Goal: Task Accomplishment & Management: Use online tool/utility

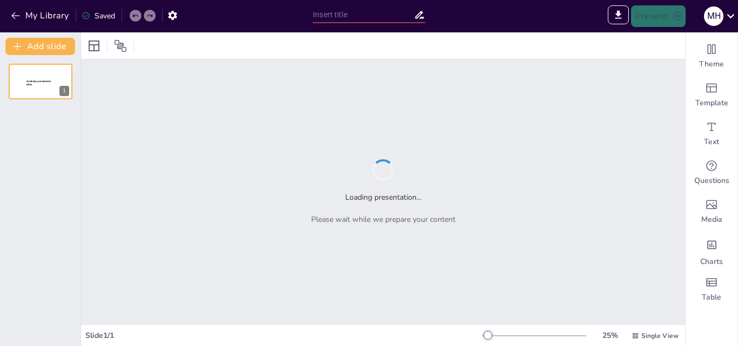
type input "Matemáticas a Través del Juego: Intervenciones para Mejorar el Aprendizaje en P…"
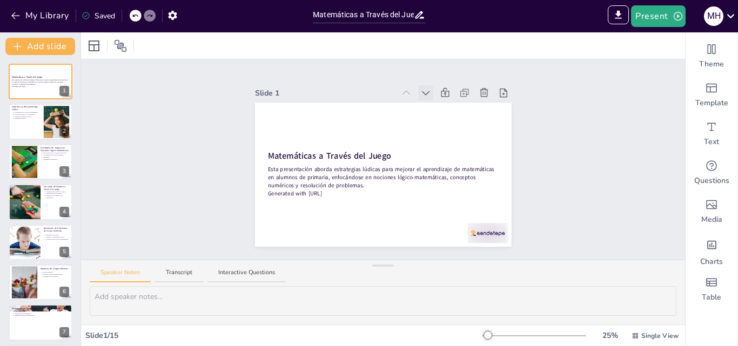
click at [420, 88] on icon at bounding box center [425, 93] width 11 height 11
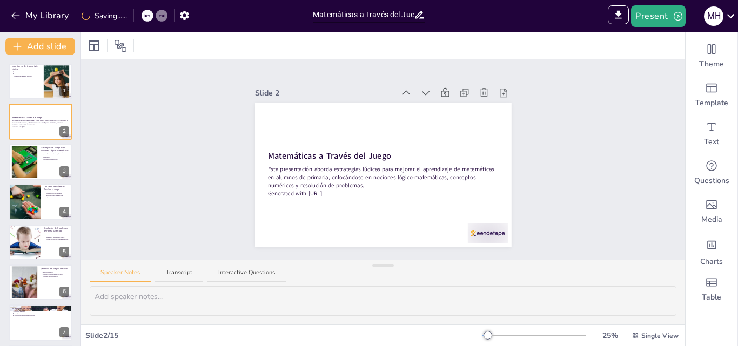
click at [420, 88] on icon at bounding box center [425, 93] width 11 height 11
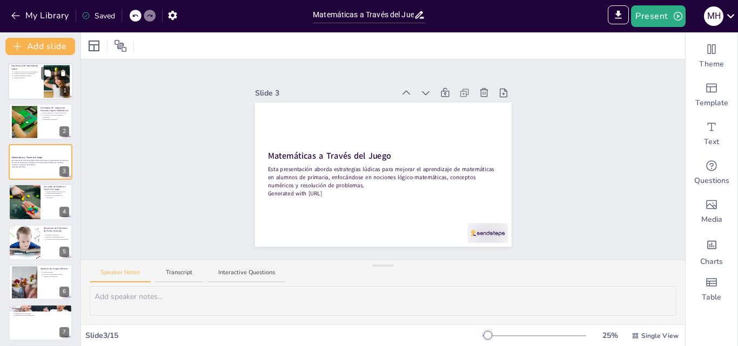
click at [39, 74] on p "La diversión mejora la comprensión." at bounding box center [27, 74] width 27 height 2
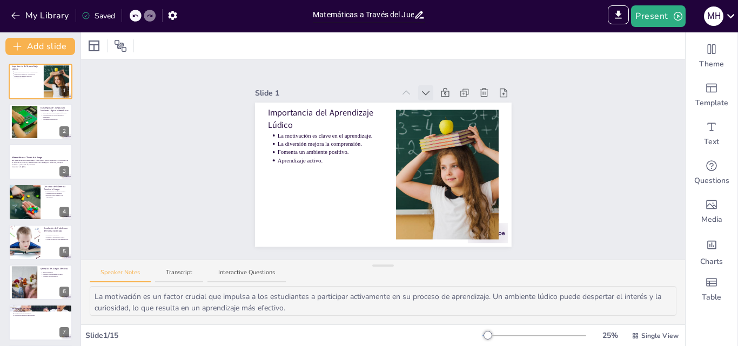
click at [420, 91] on icon at bounding box center [425, 93] width 11 height 11
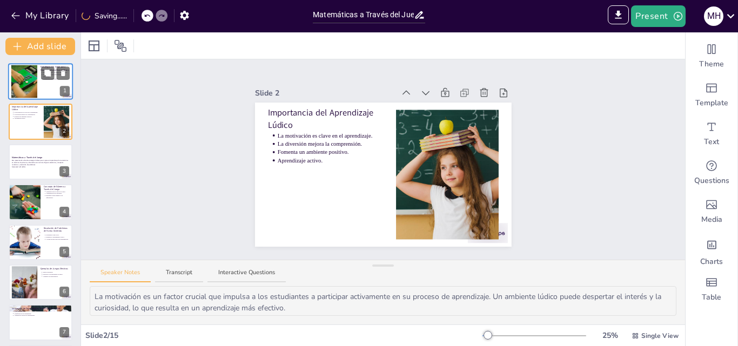
click at [33, 85] on div at bounding box center [23, 81] width 49 height 33
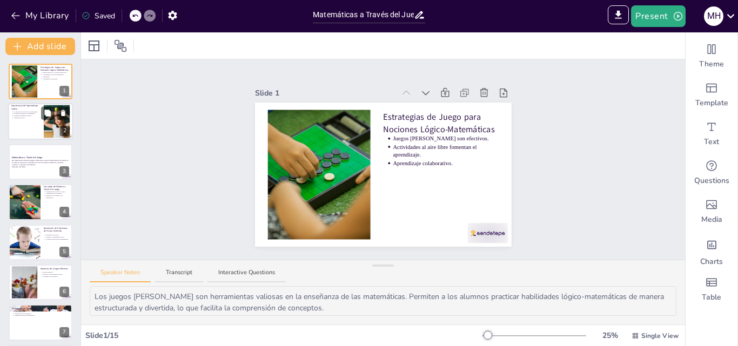
click at [32, 110] on p "Importancia del Aprendizaje Lúdico" at bounding box center [25, 108] width 29 height 6
type textarea "La motivación es un factor crucial que impulsa a los estudiantes a participar a…"
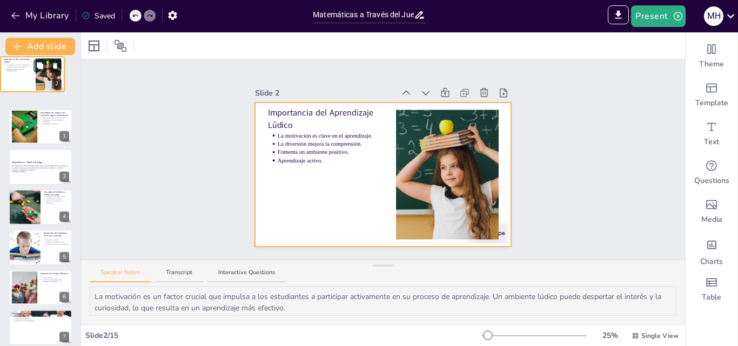
drag, startPoint x: 39, startPoint y: 124, endPoint x: 30, endPoint y: 74, distance: 51.0
click at [30, 74] on div at bounding box center [33, 74] width 64 height 36
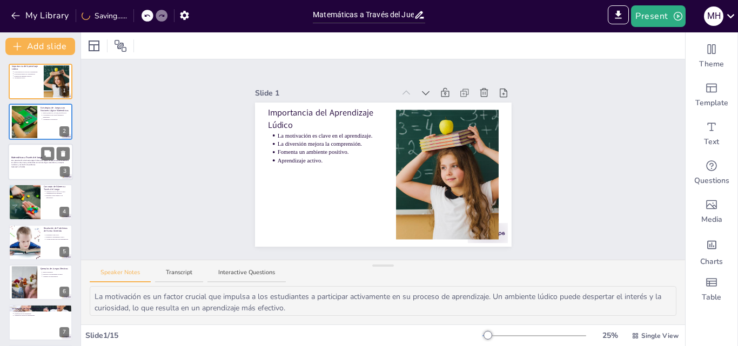
click at [33, 156] on strong "Matemáticas a Través del Juego" at bounding box center [26, 157] width 31 height 3
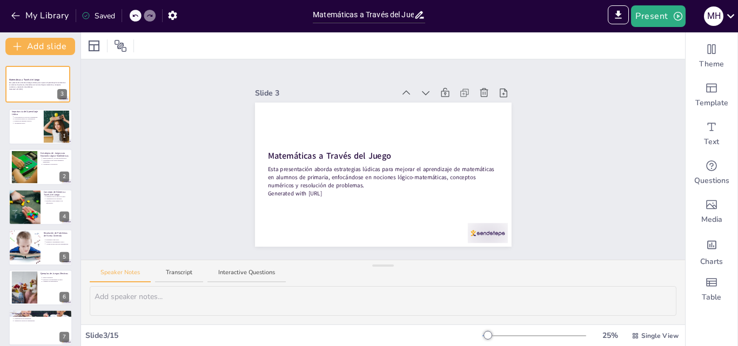
drag, startPoint x: 33, startPoint y: 156, endPoint x: 30, endPoint y: 57, distance: 99.4
click at [30, 57] on div "Importancia del Aprendizaje Lúdico La motivación es clave en el aprendizaje. La…" at bounding box center [40, 200] width 80 height 291
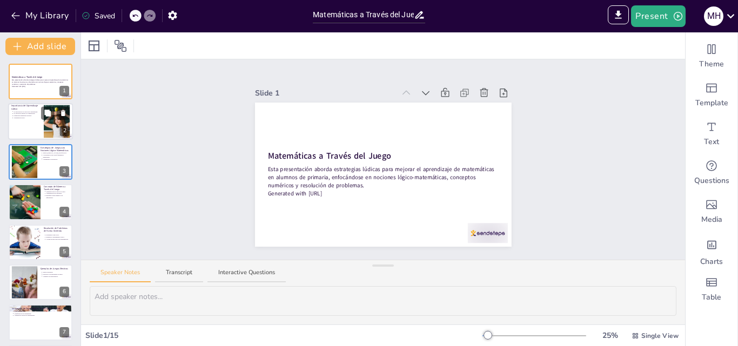
click at [26, 118] on p "Aprendizaje activo." at bounding box center [27, 118] width 27 height 2
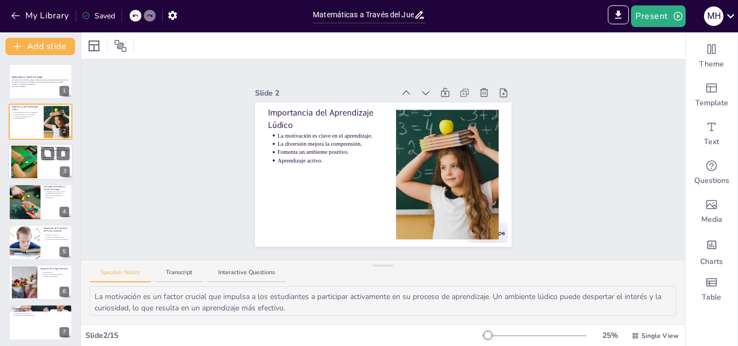
click at [35, 159] on div at bounding box center [23, 161] width 49 height 33
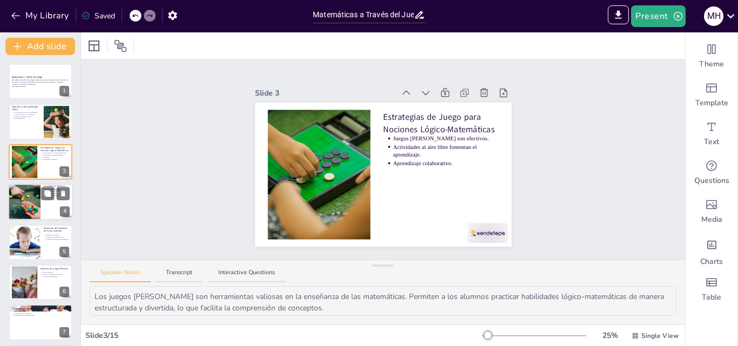
click at [38, 196] on div at bounding box center [24, 202] width 57 height 37
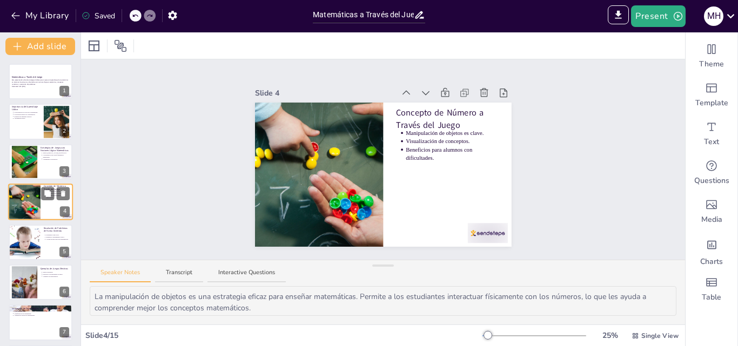
scroll to position [2, 0]
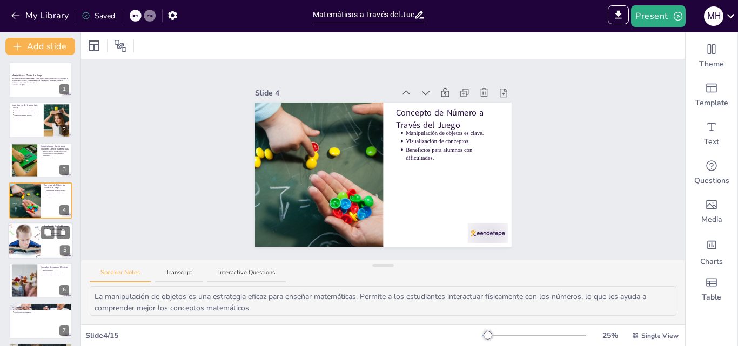
click at [38, 237] on div at bounding box center [24, 241] width 55 height 37
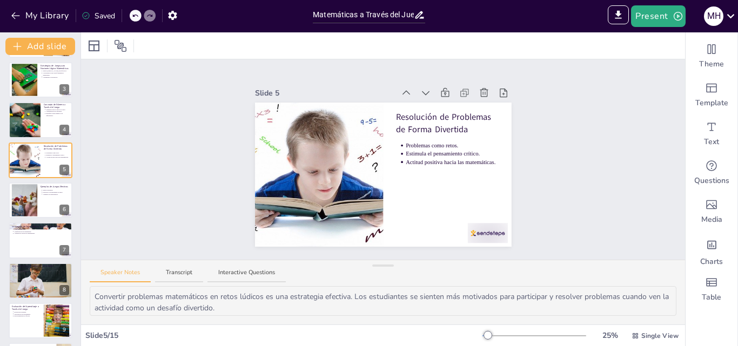
scroll to position [89, 0]
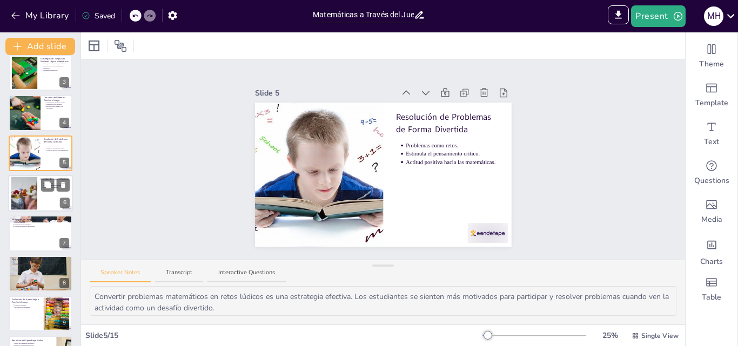
click at [53, 193] on div at bounding box center [40, 193] width 65 height 37
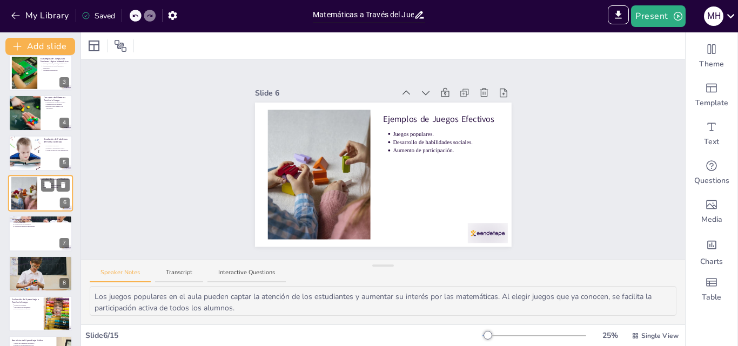
scroll to position [82, 0]
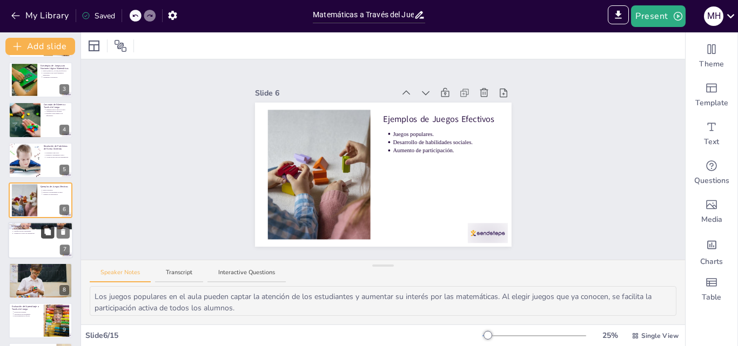
click at [49, 236] on icon at bounding box center [48, 232] width 8 height 8
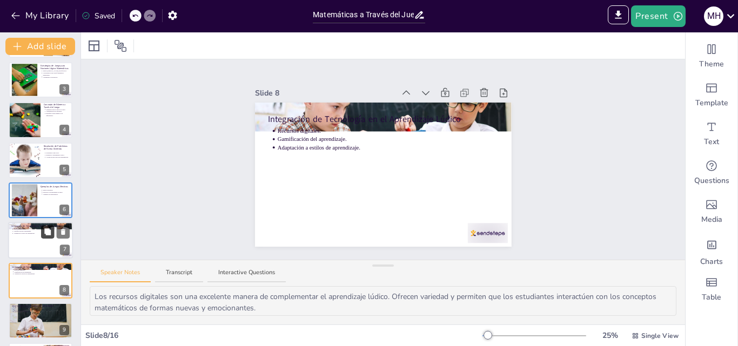
scroll to position [162, 0]
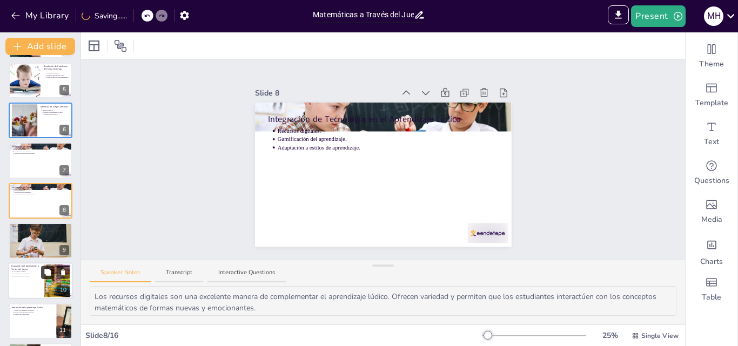
click at [48, 278] on button at bounding box center [47, 272] width 13 height 13
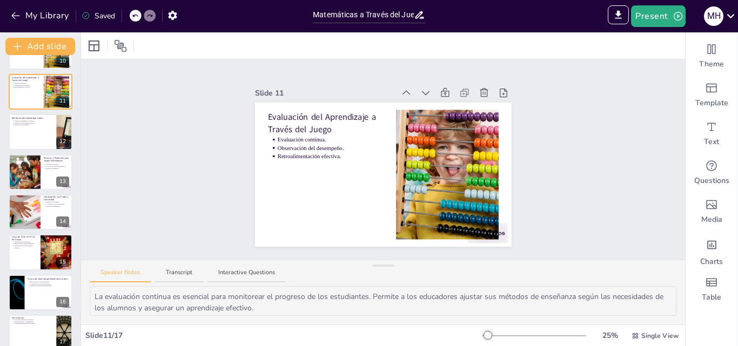
scroll to position [405, 0]
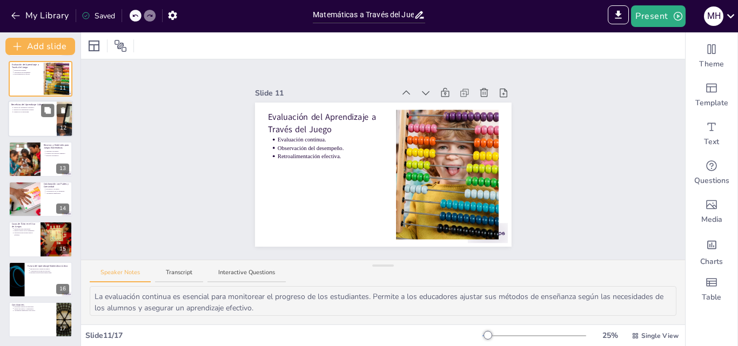
click at [29, 129] on div at bounding box center [40, 118] width 65 height 37
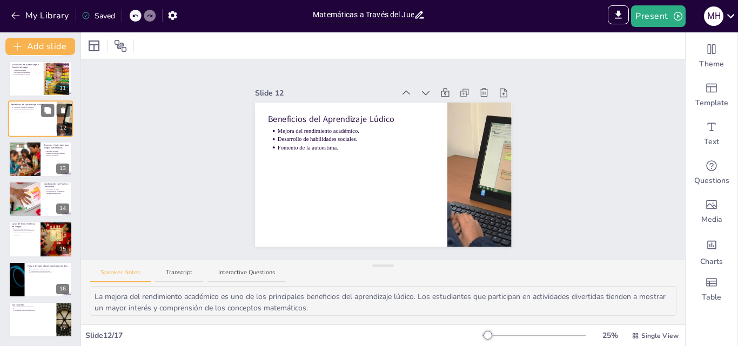
scroll to position [323, 0]
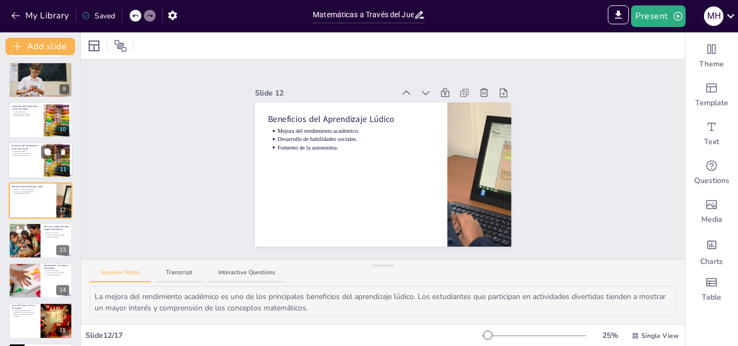
click at [35, 170] on div at bounding box center [40, 160] width 65 height 37
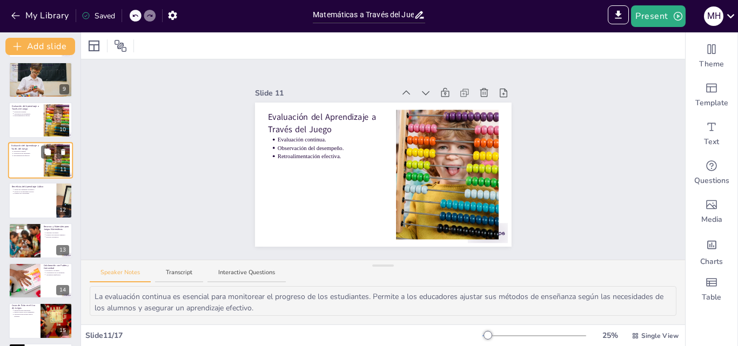
scroll to position [283, 0]
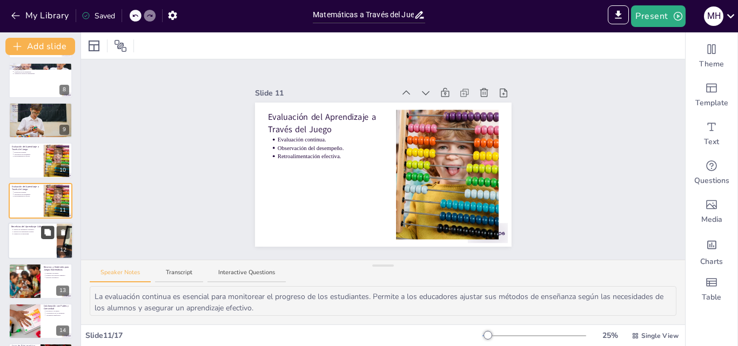
click at [41, 237] on button at bounding box center [47, 232] width 13 height 13
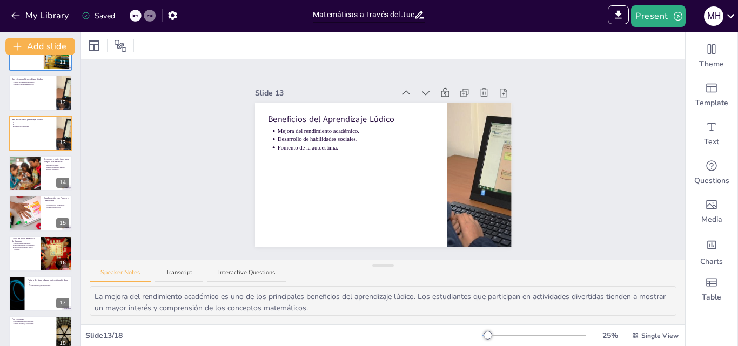
scroll to position [445, 0]
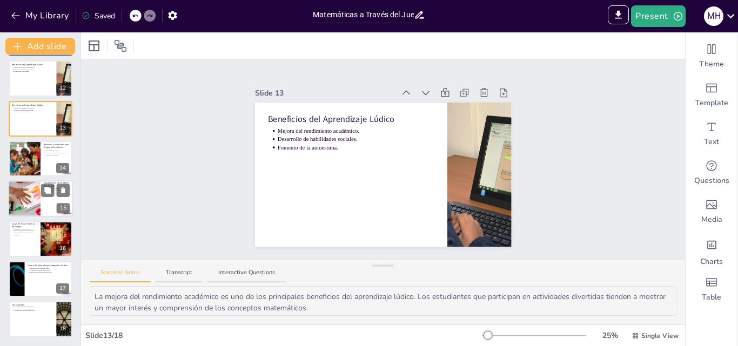
click at [35, 202] on div at bounding box center [24, 199] width 77 height 37
type textarea "La involucración de los padres es crucial para el éxito del aprendizaje. Al par…"
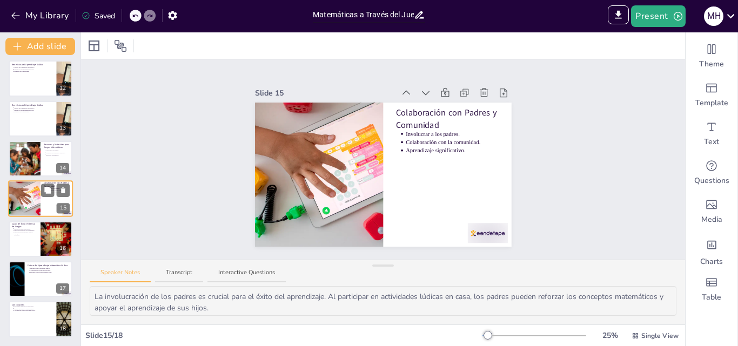
scroll to position [443, 0]
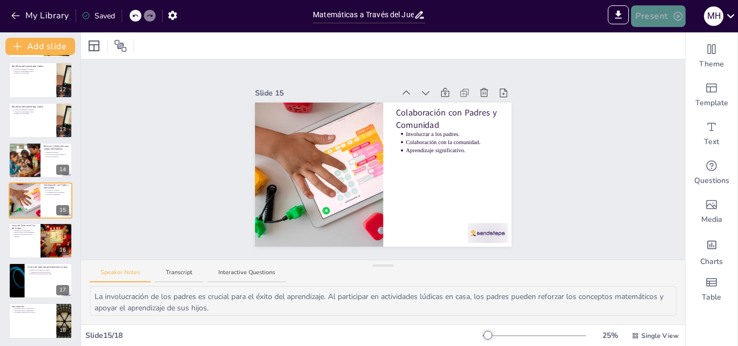
click at [661, 14] on button "Present" at bounding box center [658, 16] width 54 height 22
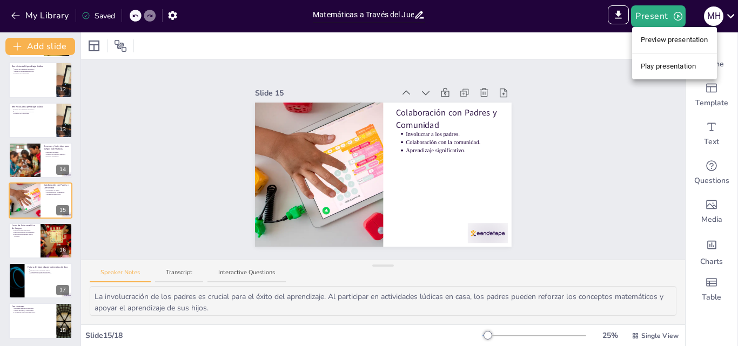
click at [667, 66] on li "Play presentation" at bounding box center [674, 66] width 85 height 17
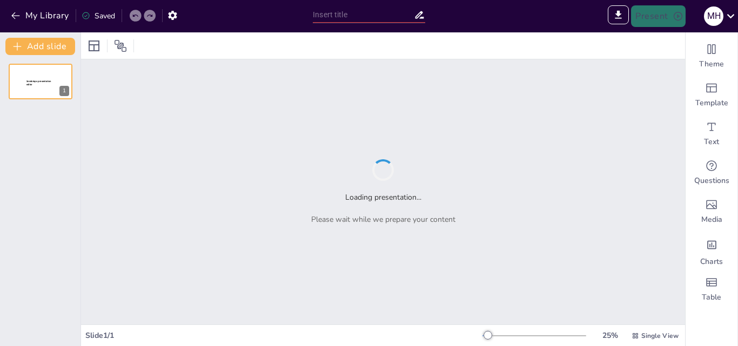
type input "Matemáticas a Través del Juego: Intervenciones para Mejorar el Aprendizaje en P…"
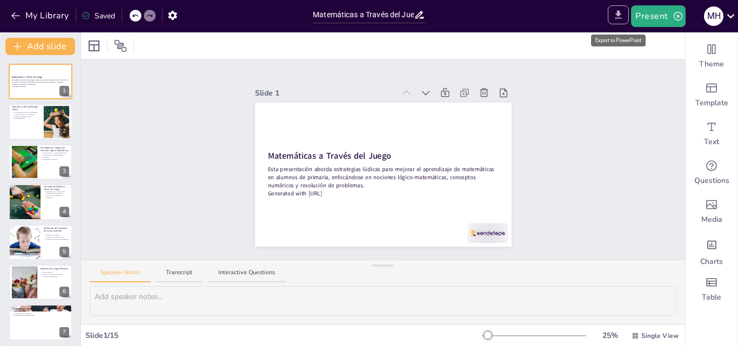
click at [617, 10] on icon "Export to PowerPoint" at bounding box center [618, 14] width 11 height 11
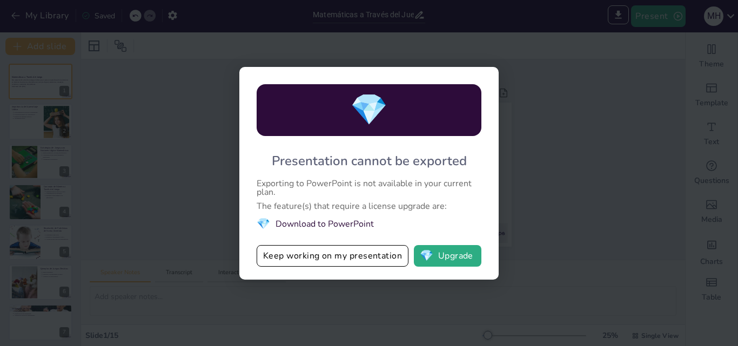
click at [555, 213] on div "💎 Presentation cannot be exported Exporting to PowerPoint is not available in y…" at bounding box center [369, 173] width 738 height 346
click at [579, 180] on div "💎 Presentation cannot be exported Exporting to PowerPoint is not available in y…" at bounding box center [369, 173] width 738 height 346
click at [508, 84] on div "💎 Presentation cannot be exported Exporting to PowerPoint is not available in y…" at bounding box center [369, 173] width 738 height 346
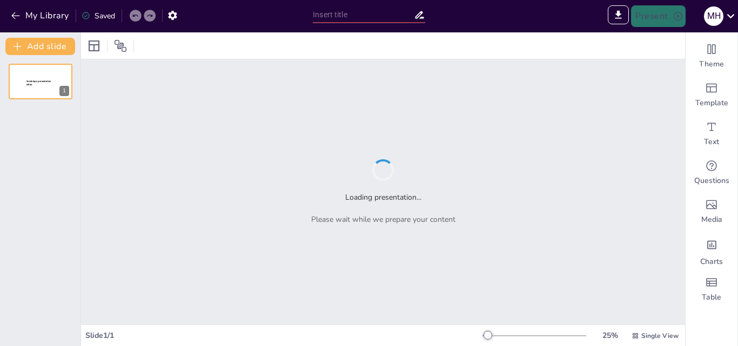
type input "Sendsteps presentation"
